Goal: Find contact information: Find contact information

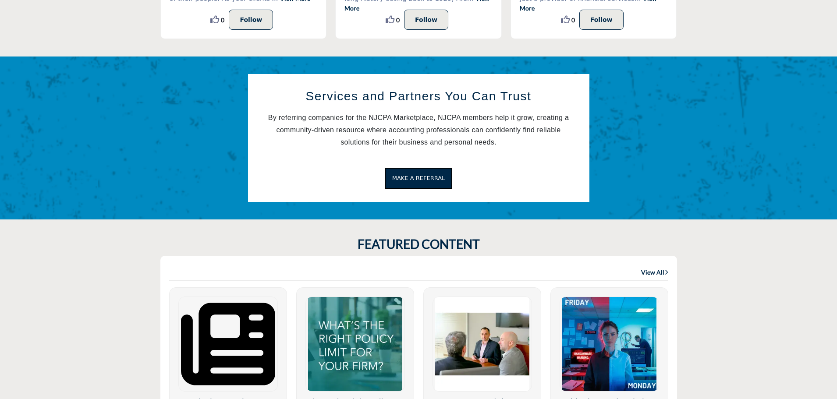
scroll to position [146, 0]
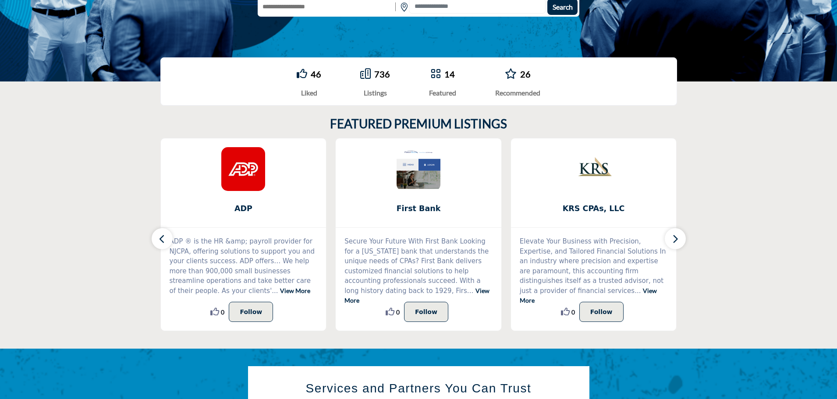
click at [371, 80] on div "736" at bounding box center [375, 74] width 30 height 13
click at [365, 74] on icon at bounding box center [365, 73] width 11 height 11
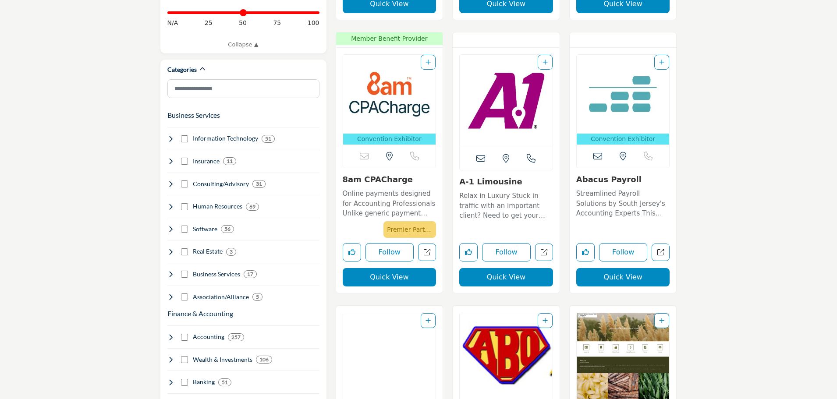
scroll to position [584, 0]
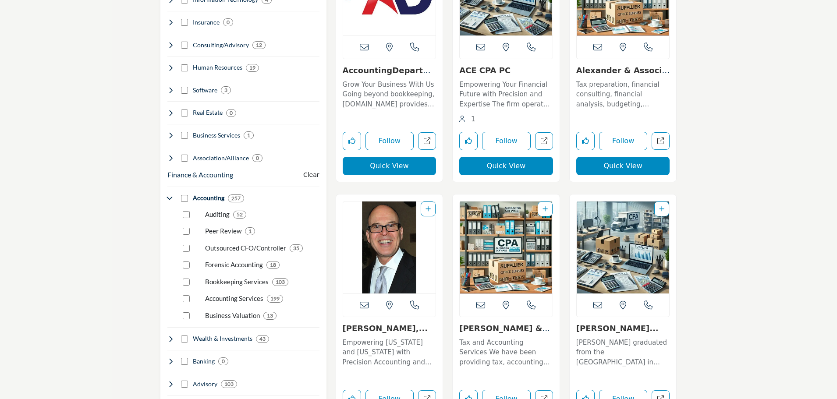
scroll to position [584, 0]
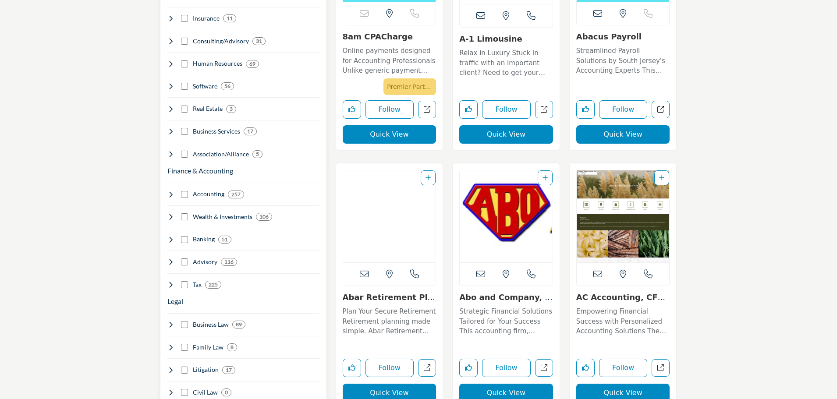
scroll to position [584, 0]
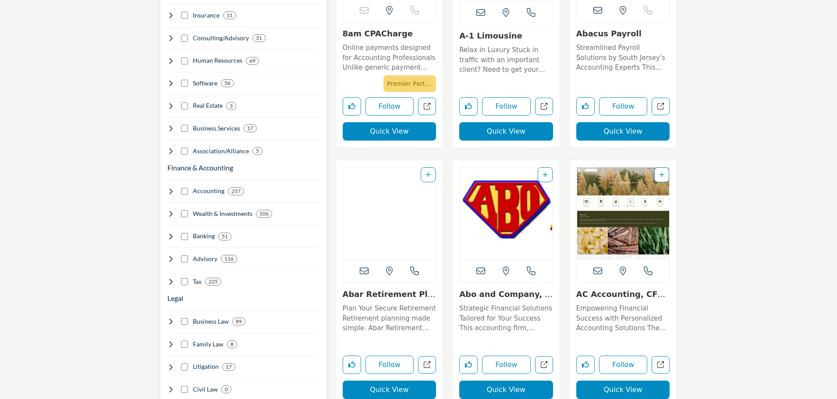
click at [233, 189] on b "257" at bounding box center [235, 192] width 9 height 6
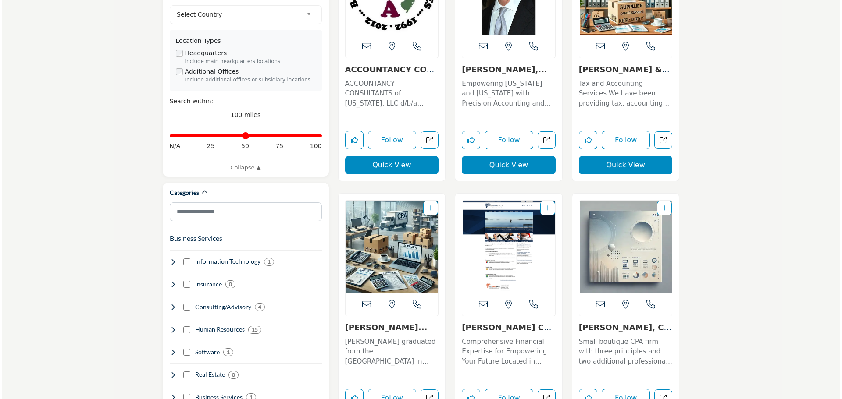
scroll to position [292, 0]
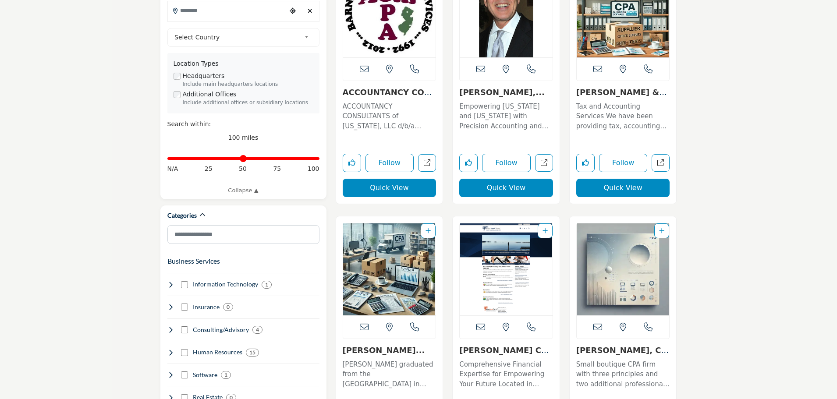
click at [499, 186] on button "Quick View" at bounding box center [506, 188] width 94 height 18
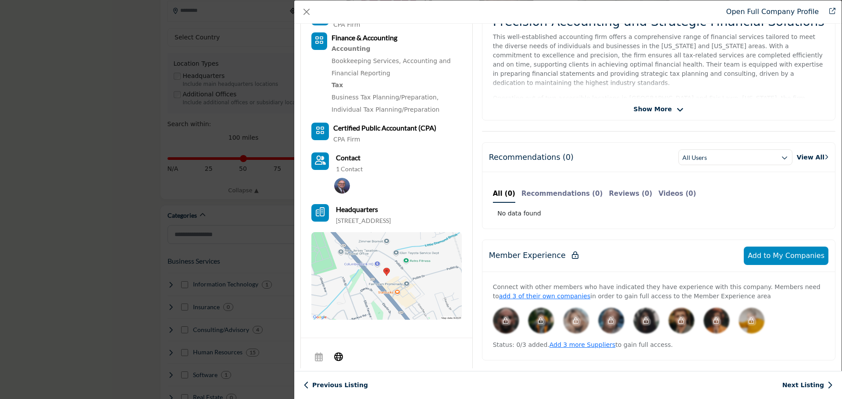
scroll to position [42, 0]
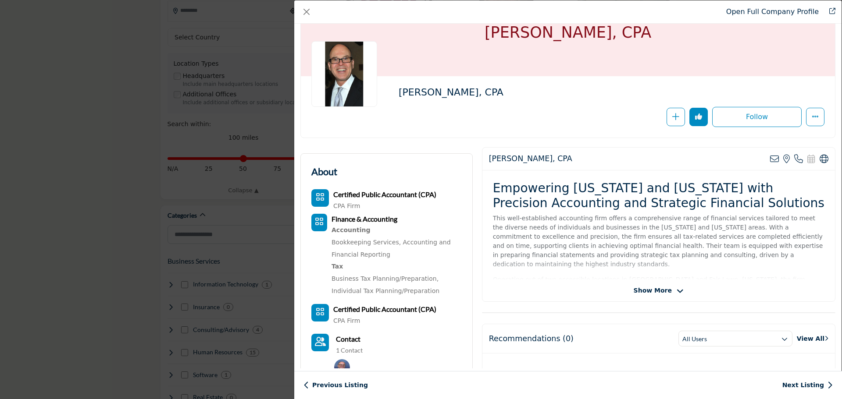
click at [665, 292] on span "Show More" at bounding box center [653, 290] width 38 height 9
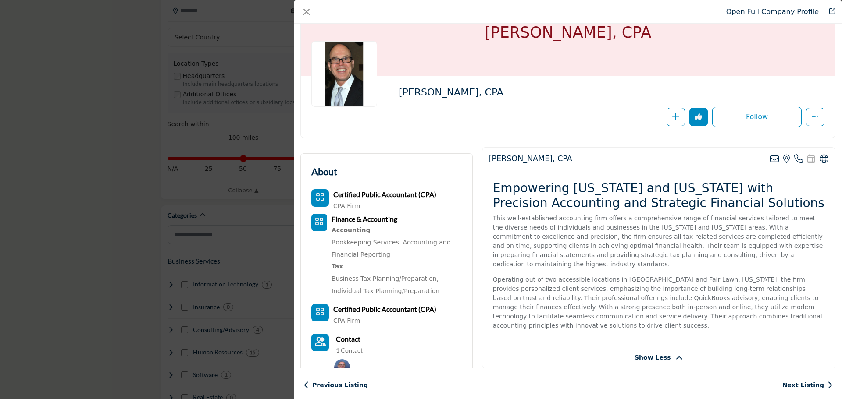
scroll to position [223, 0]
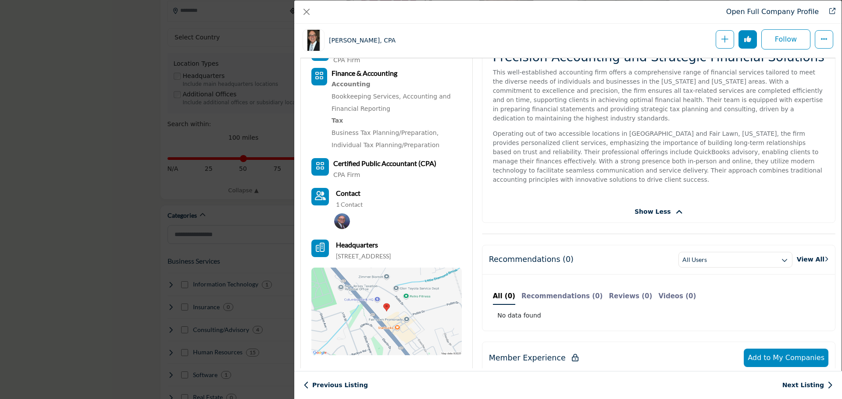
click at [344, 206] on p "1 Contact" at bounding box center [349, 204] width 27 height 9
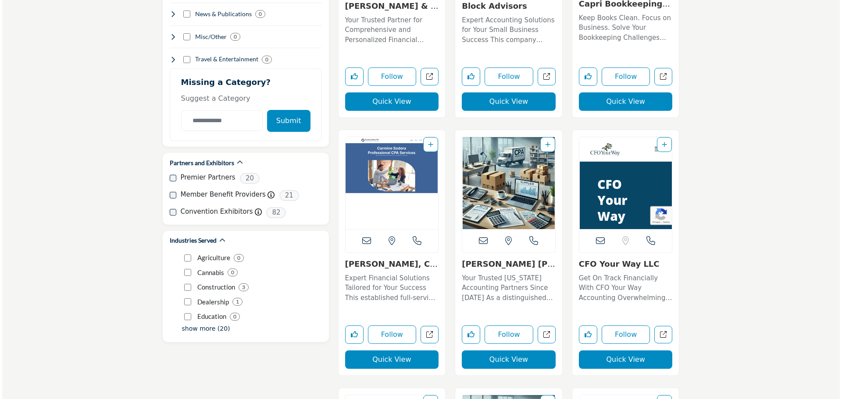
scroll to position [1169, 0]
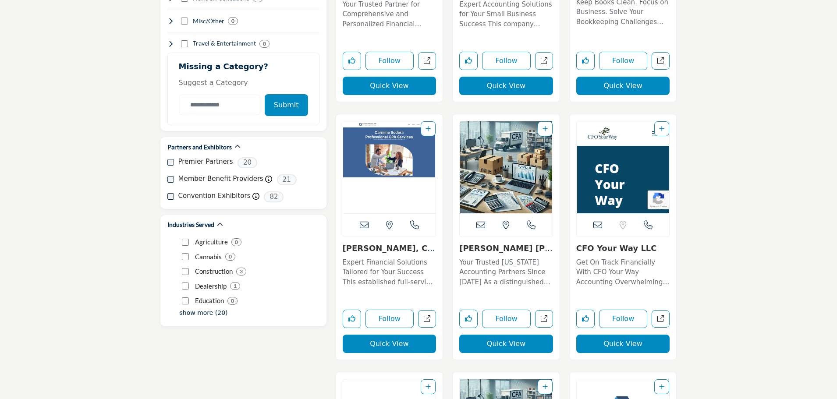
click at [513, 349] on button "Quick View" at bounding box center [506, 344] width 94 height 18
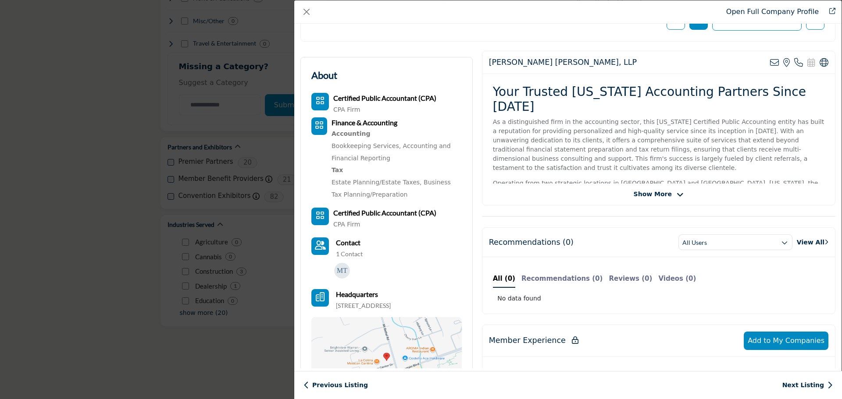
scroll to position [146, 0]
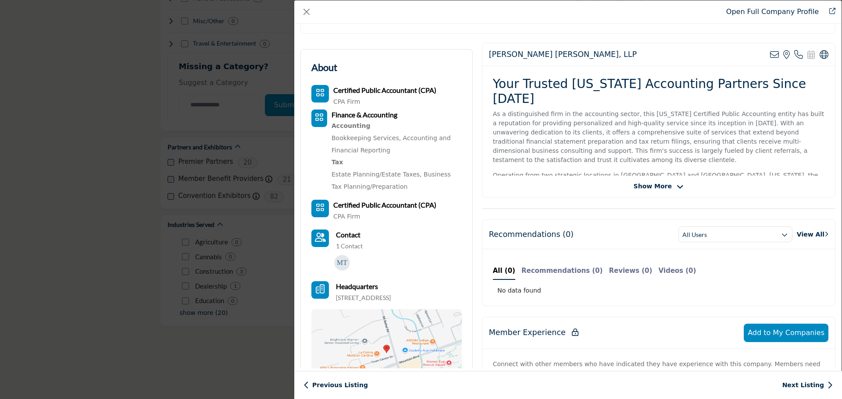
click at [650, 188] on span "Show More" at bounding box center [653, 186] width 38 height 9
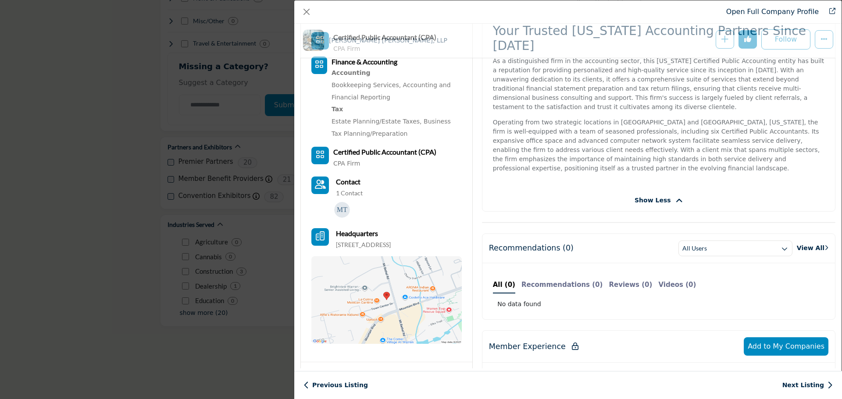
scroll to position [256, 0]
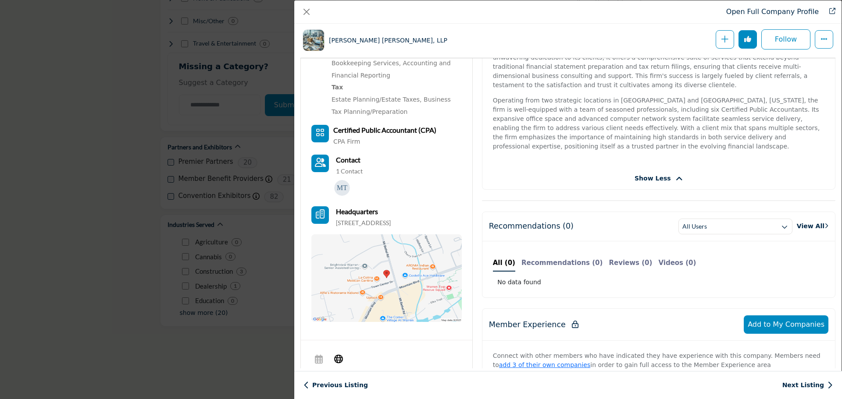
click at [348, 167] on p "1 Contact" at bounding box center [349, 171] width 27 height 9
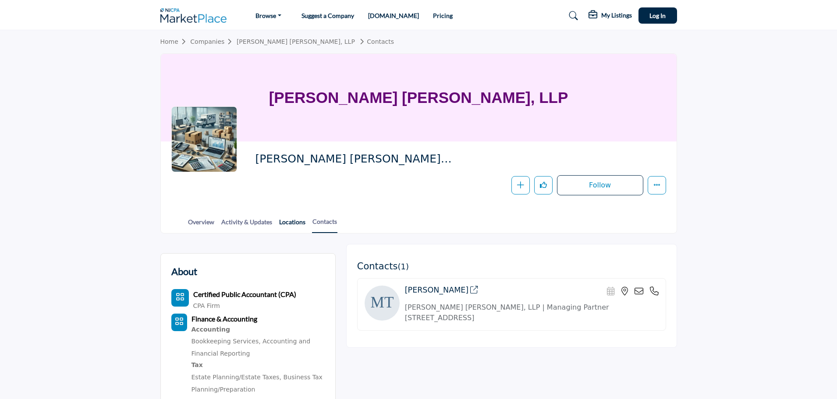
click at [296, 222] on link "Locations" at bounding box center [292, 224] width 27 height 15
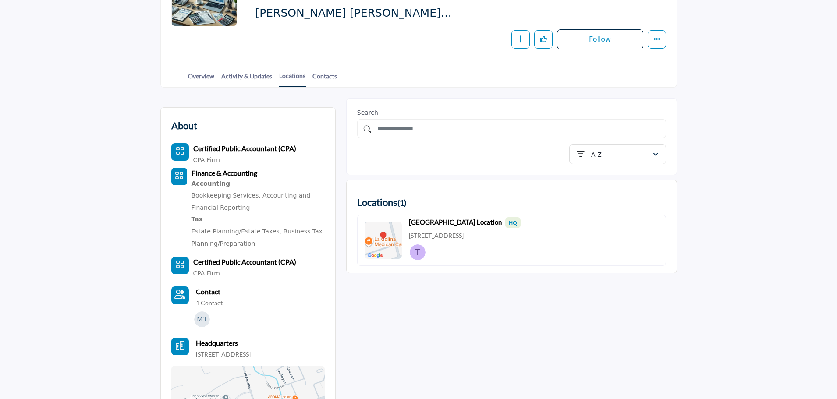
scroll to position [146, 0]
drag, startPoint x: 554, startPoint y: 236, endPoint x: 404, endPoint y: 237, distance: 149.5
click at [404, 237] on div "[GEOGRAPHIC_DATA] Location HQ [STREET_ADDRESS]" at bounding box center [511, 240] width 309 height 51
click at [464, 244] on div "[GEOGRAPHIC_DATA] Location HQ [STREET_ADDRESS]" at bounding box center [465, 240] width 112 height 46
drag, startPoint x: 549, startPoint y: 237, endPoint x: 407, endPoint y: 238, distance: 142.1
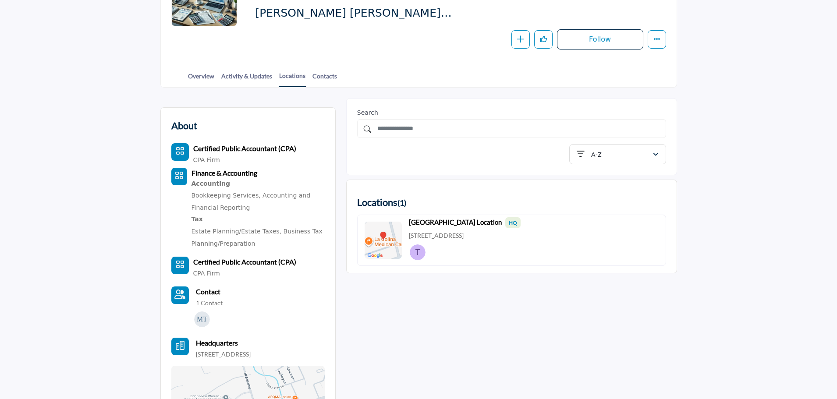
click at [407, 238] on div "[GEOGRAPHIC_DATA] Location HQ [STREET_ADDRESS]" at bounding box center [511, 240] width 309 height 51
copy p "[STREET_ADDRESS]"
